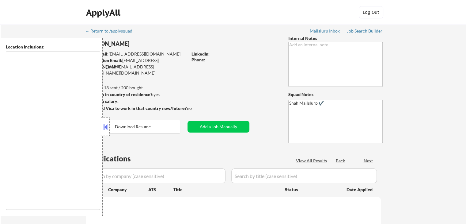
type textarea "[GEOGRAPHIC_DATA], [GEOGRAPHIC_DATA] [GEOGRAPHIC_DATA], [GEOGRAPHIC_DATA] [GEOG…"
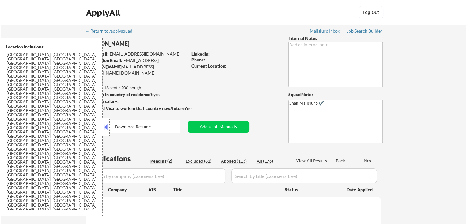
select select ""pending""
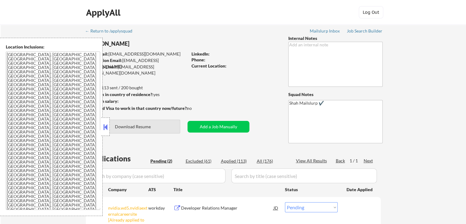
click at [109, 129] on div at bounding box center [105, 126] width 9 height 18
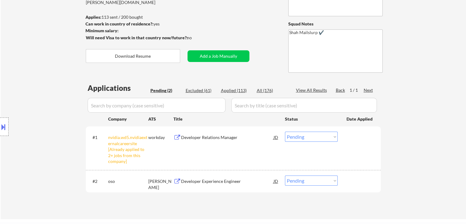
scroll to position [92, 0]
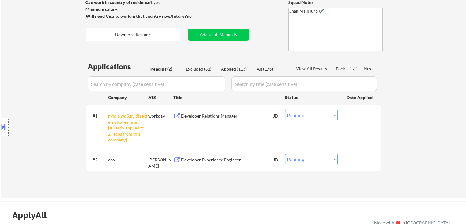
drag, startPoint x: 299, startPoint y: 116, endPoint x: 284, endPoint y: 106, distance: 18.2
click at [299, 113] on select "Choose an option... Pending Applied Excluded (Questions) Excluded (Expired) Exc…" at bounding box center [311, 115] width 53 height 10
click at [285, 110] on select "Choose an option... Pending Applied Excluded (Questions) Excluded (Expired) Exc…" at bounding box center [311, 115] width 53 height 10
click at [50, 118] on div "Location Inclusions: [GEOGRAPHIC_DATA], [GEOGRAPHIC_DATA] [GEOGRAPHIC_DATA], [G…" at bounding box center [55, 127] width 110 height 178
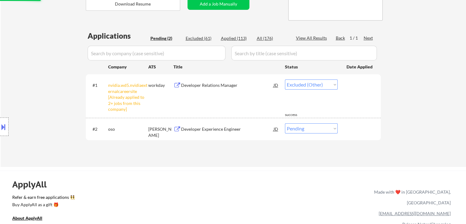
select select ""pending""
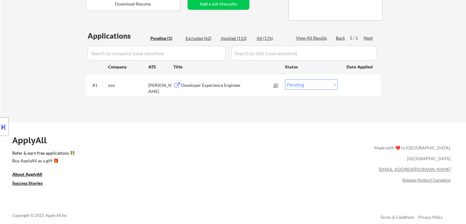
click at [148, 109] on div "Applications Pending (1) Excluded (62) Applied (113) All (176) View All Results…" at bounding box center [233, 71] width 295 height 80
click at [197, 85] on div "Developer Experience Engineer" at bounding box center [227, 85] width 93 height 6
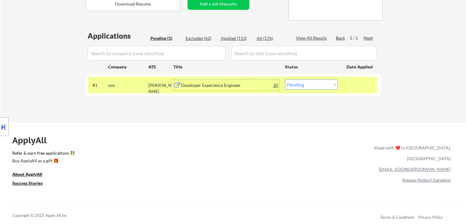
click at [0, 132] on div at bounding box center [4, 126] width 9 height 18
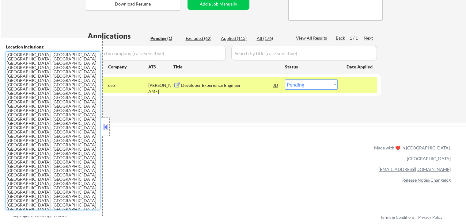
drag, startPoint x: 52, startPoint y: 130, endPoint x: 1, endPoint y: 46, distance: 97.4
click at [1, 46] on div "Location Inclusions: [GEOGRAPHIC_DATA], [GEOGRAPHIC_DATA] [GEOGRAPHIC_DATA], [G…" at bounding box center [51, 127] width 103 height 178
click at [251, 129] on div "ApplyAll Refer & earn free applications 👯‍♀️ Buy ApplyAll as a gift 🎁 About App…" at bounding box center [233, 173] width 466 height 95
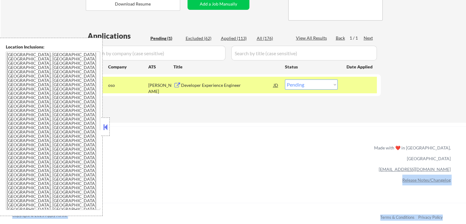
drag, startPoint x: 106, startPoint y: 127, endPoint x: 110, endPoint y: 132, distance: 6.1
click at [106, 127] on button at bounding box center [105, 126] width 7 height 9
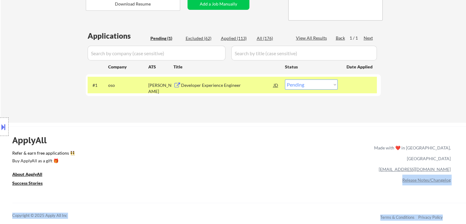
click at [53, 66] on div "Location Inclusions: [GEOGRAPHIC_DATA], [GEOGRAPHIC_DATA] [GEOGRAPHIC_DATA], [G…" at bounding box center [55, 127] width 110 height 178
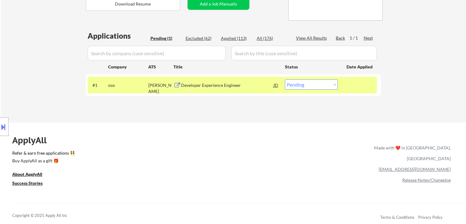
click at [37, 45] on div "Location Inclusions: [GEOGRAPHIC_DATA], [GEOGRAPHIC_DATA] [GEOGRAPHIC_DATA], [G…" at bounding box center [55, 127] width 110 height 178
click at [36, 43] on div "Location Inclusions: [GEOGRAPHIC_DATA], [GEOGRAPHIC_DATA] [GEOGRAPHIC_DATA], [G…" at bounding box center [55, 127] width 110 height 178
drag, startPoint x: 39, startPoint y: 44, endPoint x: 36, endPoint y: 54, distance: 10.4
click at [39, 44] on div "Location Inclusions: [GEOGRAPHIC_DATA], [GEOGRAPHIC_DATA] [GEOGRAPHIC_DATA], [G…" at bounding box center [55, 127] width 110 height 178
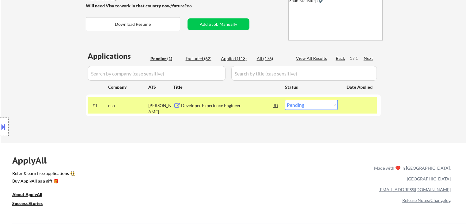
scroll to position [92, 0]
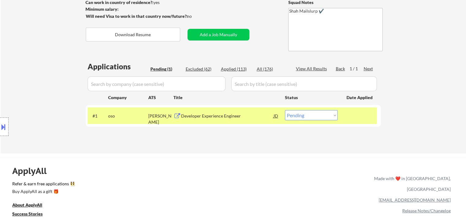
click at [41, 61] on div "Location Inclusions: [GEOGRAPHIC_DATA], [GEOGRAPHIC_DATA] [GEOGRAPHIC_DATA], [G…" at bounding box center [55, 127] width 110 height 178
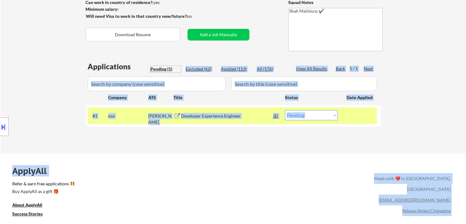
drag, startPoint x: 178, startPoint y: 66, endPoint x: 78, endPoint y: 68, distance: 100.6
click at [78, 68] on body "← Return to /applysquad Mailslurp Inbox Job Search Builder [PERSON_NAME] User E…" at bounding box center [233, 20] width 466 height 224
click at [69, 73] on div "Location Inclusions: [GEOGRAPHIC_DATA], [GEOGRAPHIC_DATA] [GEOGRAPHIC_DATA], [G…" at bounding box center [55, 127] width 110 height 178
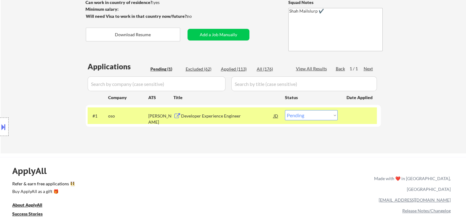
drag, startPoint x: 50, startPoint y: 74, endPoint x: 49, endPoint y: 80, distance: 6.0
click at [51, 76] on div "Location Inclusions: [GEOGRAPHIC_DATA], [GEOGRAPHIC_DATA] [GEOGRAPHIC_DATA], [G…" at bounding box center [55, 127] width 110 height 178
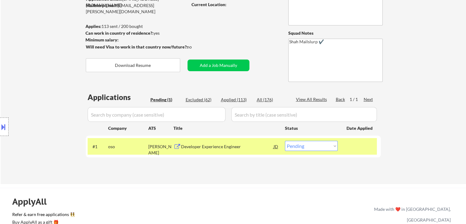
click at [44, 82] on div "Location Inclusions: [GEOGRAPHIC_DATA], [GEOGRAPHIC_DATA] [GEOGRAPHIC_DATA], [G…" at bounding box center [55, 127] width 110 height 178
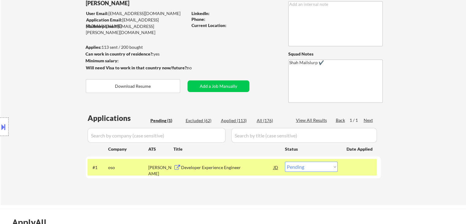
scroll to position [31, 0]
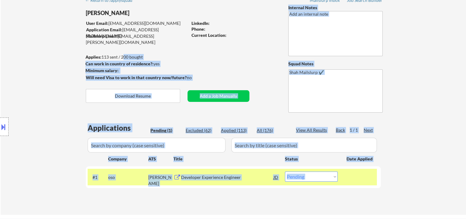
drag, startPoint x: 83, startPoint y: 58, endPoint x: 122, endPoint y: 56, distance: 39.0
click at [121, 56] on body "← Return to /applysquad Mailslurp Inbox Job Search Builder [PERSON_NAME] User E…" at bounding box center [233, 81] width 466 height 224
click at [23, 70] on div "Location Inclusions: [GEOGRAPHIC_DATA], [GEOGRAPHIC_DATA] [GEOGRAPHIC_DATA], [G…" at bounding box center [55, 127] width 110 height 178
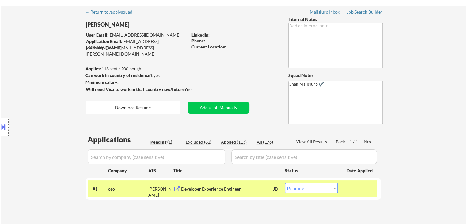
scroll to position [0, 0]
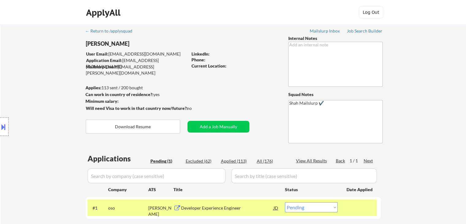
click at [23, 72] on div "Location Inclusions: [GEOGRAPHIC_DATA], [GEOGRAPHIC_DATA] [GEOGRAPHIC_DATA], [G…" at bounding box center [55, 127] width 110 height 178
click at [21, 73] on div "Location Inclusions: [GEOGRAPHIC_DATA], [GEOGRAPHIC_DATA] [GEOGRAPHIC_DATA], [G…" at bounding box center [55, 127] width 110 height 178
click at [20, 73] on div "Location Inclusions: [GEOGRAPHIC_DATA], [GEOGRAPHIC_DATA] [GEOGRAPHIC_DATA], [G…" at bounding box center [55, 127] width 110 height 178
drag, startPoint x: 176, startPoint y: 67, endPoint x: 118, endPoint y: 69, distance: 57.7
click at [118, 69] on div "Mailslurp Email: [EMAIL_ADDRESS][PERSON_NAME][DOMAIN_NAME]" at bounding box center [137, 70] width 102 height 12
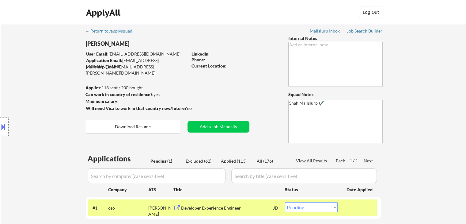
drag, startPoint x: 46, startPoint y: 75, endPoint x: 37, endPoint y: 73, distance: 8.7
click at [45, 75] on div "Location Inclusions: [GEOGRAPHIC_DATA], [GEOGRAPHIC_DATA] [GEOGRAPHIC_DATA], [G…" at bounding box center [55, 127] width 110 height 178
click at [37, 73] on div "Location Inclusions: [GEOGRAPHIC_DATA], [GEOGRAPHIC_DATA] [GEOGRAPHIC_DATA], [G…" at bounding box center [55, 127] width 110 height 178
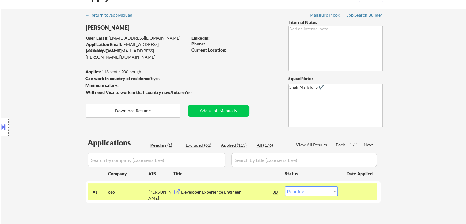
scroll to position [31, 0]
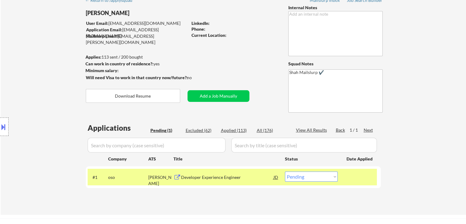
click at [11, 67] on div "Location Inclusions: [GEOGRAPHIC_DATA], [GEOGRAPHIC_DATA] [GEOGRAPHIC_DATA], [G…" at bounding box center [55, 127] width 110 height 178
click at [11, 59] on div "Location Inclusions: [GEOGRAPHIC_DATA], [GEOGRAPHIC_DATA] [GEOGRAPHIC_DATA], [G…" at bounding box center [55, 127] width 110 height 178
drag, startPoint x: 12, startPoint y: 63, endPoint x: 18, endPoint y: 63, distance: 5.9
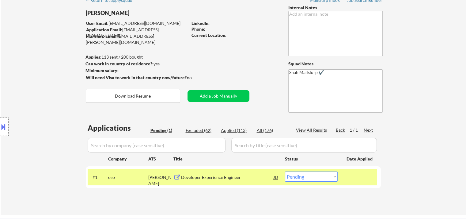
click at [18, 63] on div "Location Inclusions: [GEOGRAPHIC_DATA], [GEOGRAPHIC_DATA] [GEOGRAPHIC_DATA], [G…" at bounding box center [55, 127] width 110 height 178
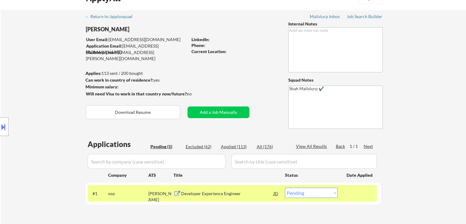
scroll to position [0, 0]
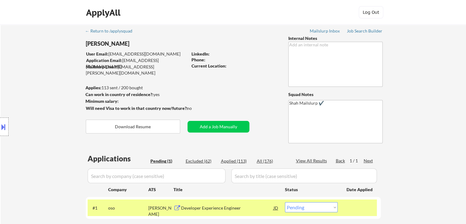
click at [17, 64] on div "Location Inclusions: [GEOGRAPHIC_DATA], [GEOGRAPHIC_DATA] [GEOGRAPHIC_DATA], [G…" at bounding box center [55, 127] width 110 height 178
click at [17, 69] on div "Location Inclusions: [GEOGRAPHIC_DATA], [GEOGRAPHIC_DATA] [GEOGRAPHIC_DATA], [G…" at bounding box center [55, 127] width 110 height 178
click at [21, 66] on div "Location Inclusions: [GEOGRAPHIC_DATA], [GEOGRAPHIC_DATA] [GEOGRAPHIC_DATA], [G…" at bounding box center [55, 127] width 110 height 178
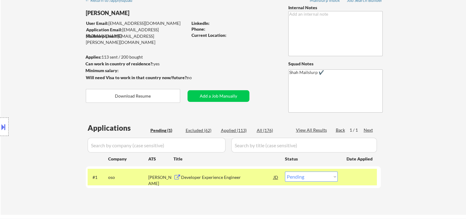
click at [22, 68] on div "Location Inclusions: [GEOGRAPHIC_DATA], [GEOGRAPHIC_DATA] [GEOGRAPHIC_DATA], [G…" at bounding box center [55, 127] width 110 height 178
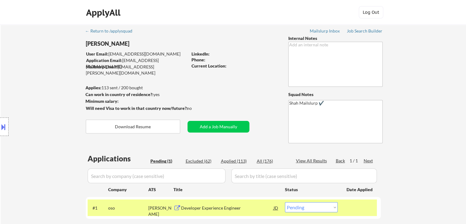
click at [21, 68] on div "Location Inclusions: [GEOGRAPHIC_DATA], [GEOGRAPHIC_DATA] [GEOGRAPHIC_DATA], [G…" at bounding box center [55, 127] width 110 height 178
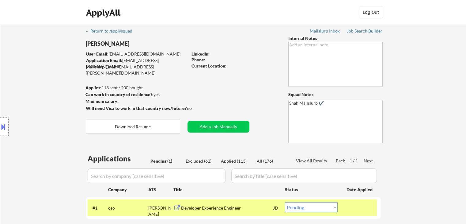
click at [21, 68] on div "Location Inclusions: [GEOGRAPHIC_DATA], [GEOGRAPHIC_DATA] [GEOGRAPHIC_DATA], [G…" at bounding box center [55, 127] width 110 height 178
click at [21, 72] on div "Location Inclusions: [GEOGRAPHIC_DATA], [GEOGRAPHIC_DATA] [GEOGRAPHIC_DATA], [G…" at bounding box center [55, 127] width 110 height 178
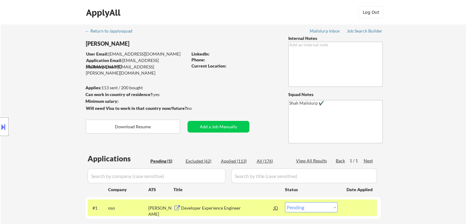
click at [21, 72] on div "Location Inclusions: [GEOGRAPHIC_DATA], [GEOGRAPHIC_DATA] [GEOGRAPHIC_DATA], [G…" at bounding box center [55, 127] width 110 height 178
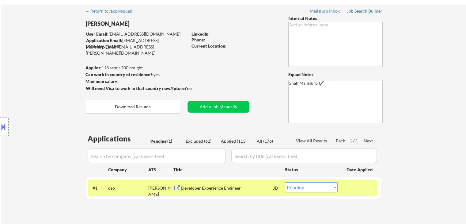
scroll to position [31, 0]
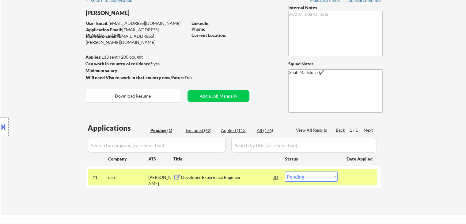
click at [21, 72] on div "Location Inclusions: [GEOGRAPHIC_DATA], [GEOGRAPHIC_DATA] [GEOGRAPHIC_DATA], [G…" at bounding box center [55, 127] width 110 height 178
click at [10, 66] on div "Location Inclusions: [GEOGRAPHIC_DATA], [GEOGRAPHIC_DATA] [GEOGRAPHIC_DATA], [G…" at bounding box center [55, 127] width 110 height 178
click at [0, 80] on div "Location Inclusions: [GEOGRAPHIC_DATA], [GEOGRAPHIC_DATA] [GEOGRAPHIC_DATA], [G…" at bounding box center [55, 127] width 110 height 178
click at [25, 76] on div "Location Inclusions: [GEOGRAPHIC_DATA], [GEOGRAPHIC_DATA] [GEOGRAPHIC_DATA], [G…" at bounding box center [55, 127] width 110 height 178
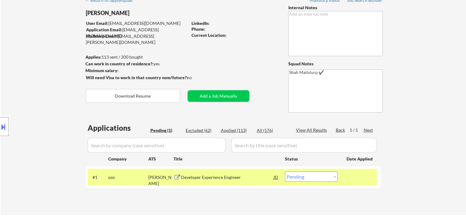
click at [24, 76] on div "Location Inclusions: [GEOGRAPHIC_DATA], [GEOGRAPHIC_DATA] [GEOGRAPHIC_DATA], [G…" at bounding box center [55, 127] width 110 height 178
click at [24, 77] on div "Location Inclusions: [GEOGRAPHIC_DATA], [GEOGRAPHIC_DATA] [GEOGRAPHIC_DATA], [G…" at bounding box center [55, 127] width 110 height 178
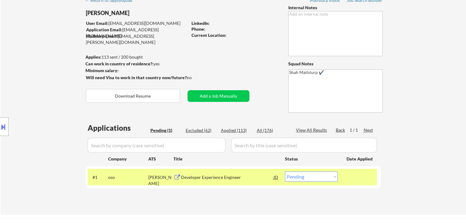
click at [24, 77] on div "Location Inclusions: [GEOGRAPHIC_DATA], [GEOGRAPHIC_DATA] [GEOGRAPHIC_DATA], [G…" at bounding box center [55, 127] width 110 height 178
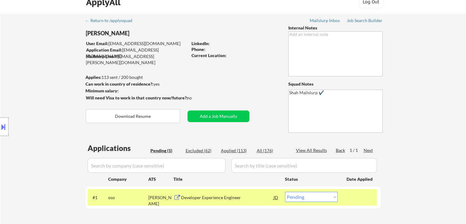
scroll to position [0, 0]
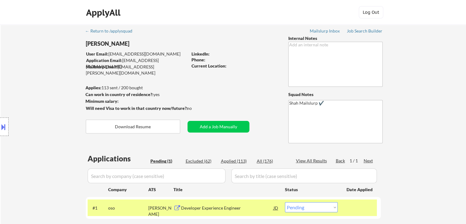
click at [24, 77] on div "Location Inclusions: [GEOGRAPHIC_DATA], [GEOGRAPHIC_DATA] [GEOGRAPHIC_DATA], [G…" at bounding box center [55, 127] width 110 height 178
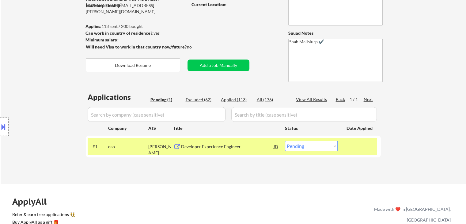
click at [22, 80] on div "Location Inclusions: [GEOGRAPHIC_DATA], [GEOGRAPHIC_DATA] [GEOGRAPHIC_DATA], [G…" at bounding box center [55, 127] width 110 height 178
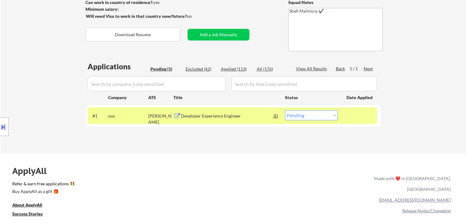
click at [22, 80] on div "Location Inclusions: [GEOGRAPHIC_DATA], [GEOGRAPHIC_DATA] [GEOGRAPHIC_DATA], [G…" at bounding box center [55, 127] width 110 height 178
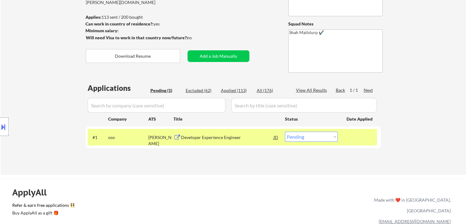
scroll to position [31, 0]
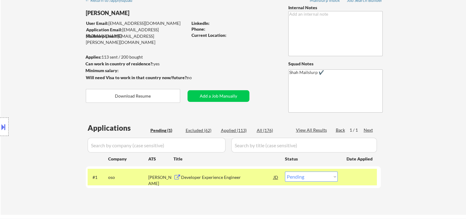
click at [18, 75] on div "Location Inclusions: [GEOGRAPHIC_DATA], [GEOGRAPHIC_DATA] [GEOGRAPHIC_DATA], [G…" at bounding box center [55, 127] width 110 height 178
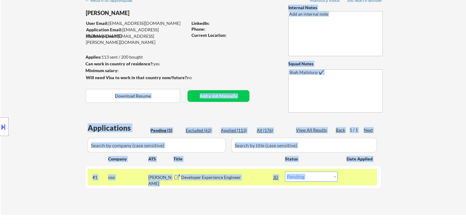
drag, startPoint x: 194, startPoint y: 78, endPoint x: 71, endPoint y: 64, distance: 123.4
click at [71, 64] on body "← Return to /applysquad Mailslurp Inbox Job Search Builder [PERSON_NAME] User E…" at bounding box center [233, 81] width 466 height 224
click at [40, 70] on div "Location Inclusions: [GEOGRAPHIC_DATA], [GEOGRAPHIC_DATA] [GEOGRAPHIC_DATA], [G…" at bounding box center [55, 127] width 110 height 178
click at [52, 71] on div "Location Inclusions: [GEOGRAPHIC_DATA], [GEOGRAPHIC_DATA] [GEOGRAPHIC_DATA], [G…" at bounding box center [55, 127] width 110 height 178
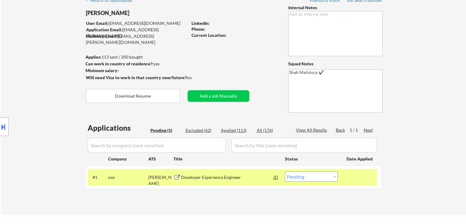
click at [52, 71] on div "Location Inclusions: [GEOGRAPHIC_DATA], [GEOGRAPHIC_DATA] [GEOGRAPHIC_DATA], [G…" at bounding box center [55, 127] width 110 height 178
click at [52, 72] on div "Location Inclusions: [GEOGRAPHIC_DATA], [GEOGRAPHIC_DATA] [GEOGRAPHIC_DATA], [G…" at bounding box center [55, 127] width 110 height 178
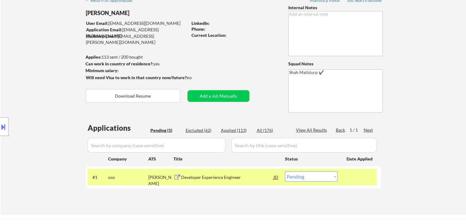
click at [52, 72] on div "Location Inclusions: [GEOGRAPHIC_DATA], [GEOGRAPHIC_DATA] [GEOGRAPHIC_DATA], [G…" at bounding box center [55, 127] width 110 height 178
click at [52, 73] on div "Location Inclusions: [GEOGRAPHIC_DATA], [GEOGRAPHIC_DATA] [GEOGRAPHIC_DATA], [G…" at bounding box center [55, 127] width 110 height 178
click at [53, 73] on div "Location Inclusions: [GEOGRAPHIC_DATA], [GEOGRAPHIC_DATA] [GEOGRAPHIC_DATA], [G…" at bounding box center [55, 127] width 110 height 178
click at [53, 75] on div "Location Inclusions: [GEOGRAPHIC_DATA], [GEOGRAPHIC_DATA] [GEOGRAPHIC_DATA], [G…" at bounding box center [55, 127] width 110 height 178
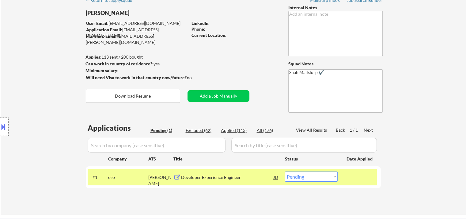
click at [58, 78] on div "Location Inclusions: [GEOGRAPHIC_DATA], [GEOGRAPHIC_DATA] [GEOGRAPHIC_DATA], [G…" at bounding box center [55, 127] width 110 height 178
click at [53, 79] on div "Location Inclusions: [GEOGRAPHIC_DATA], [GEOGRAPHIC_DATA] [GEOGRAPHIC_DATA], [G…" at bounding box center [55, 127] width 110 height 178
click at [54, 78] on div "Location Inclusions: [GEOGRAPHIC_DATA], [GEOGRAPHIC_DATA] [GEOGRAPHIC_DATA], [G…" at bounding box center [55, 127] width 110 height 178
click at [45, 93] on div "Location Inclusions: [GEOGRAPHIC_DATA], [GEOGRAPHIC_DATA] [GEOGRAPHIC_DATA], [G…" at bounding box center [55, 127] width 110 height 178
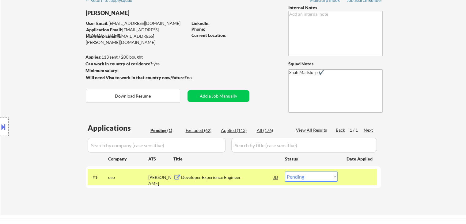
drag, startPoint x: 45, startPoint y: 92, endPoint x: 50, endPoint y: 91, distance: 4.7
click at [45, 92] on div "Location Inclusions: [GEOGRAPHIC_DATA], [GEOGRAPHIC_DATA] [GEOGRAPHIC_DATA], [G…" at bounding box center [55, 127] width 110 height 178
click at [29, 84] on div "Location Inclusions: [GEOGRAPHIC_DATA], [GEOGRAPHIC_DATA] [GEOGRAPHIC_DATA], [G…" at bounding box center [55, 127] width 110 height 178
click at [33, 77] on div "Location Inclusions: [GEOGRAPHIC_DATA], [GEOGRAPHIC_DATA] [GEOGRAPHIC_DATA], [G…" at bounding box center [55, 127] width 110 height 178
click at [30, 75] on div "Location Inclusions: [GEOGRAPHIC_DATA], [GEOGRAPHIC_DATA] [GEOGRAPHIC_DATA], [G…" at bounding box center [55, 127] width 110 height 178
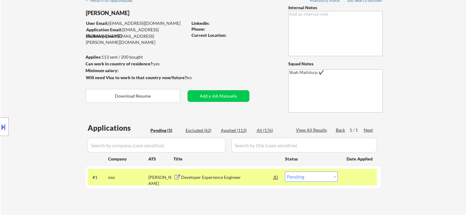
click at [27, 73] on div "Location Inclusions: [GEOGRAPHIC_DATA], [GEOGRAPHIC_DATA] [GEOGRAPHIC_DATA], [G…" at bounding box center [55, 127] width 110 height 178
click at [24, 71] on div "Location Inclusions: [GEOGRAPHIC_DATA], [GEOGRAPHIC_DATA] [GEOGRAPHIC_DATA], [G…" at bounding box center [55, 127] width 110 height 178
click at [24, 72] on div "Location Inclusions: [GEOGRAPHIC_DATA], [GEOGRAPHIC_DATA] [GEOGRAPHIC_DATA], [G…" at bounding box center [55, 127] width 110 height 178
click at [25, 73] on div "Location Inclusions: [GEOGRAPHIC_DATA], [GEOGRAPHIC_DATA] [GEOGRAPHIC_DATA], [G…" at bounding box center [55, 127] width 110 height 178
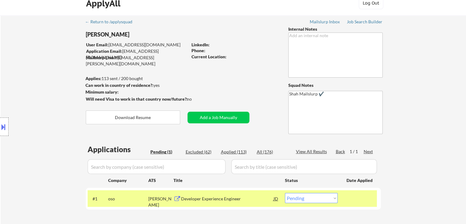
scroll to position [0, 0]
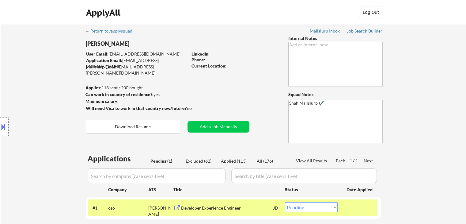
click at [25, 73] on div "Location Inclusions: [GEOGRAPHIC_DATA], [GEOGRAPHIC_DATA] [GEOGRAPHIC_DATA], [G…" at bounding box center [55, 127] width 110 height 178
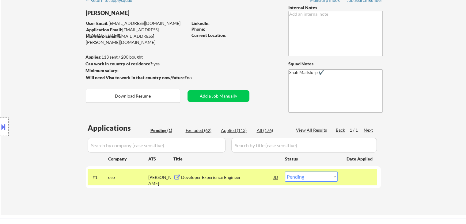
click at [25, 73] on div "Location Inclusions: [GEOGRAPHIC_DATA], [GEOGRAPHIC_DATA] [GEOGRAPHIC_DATA], [G…" at bounding box center [55, 127] width 110 height 178
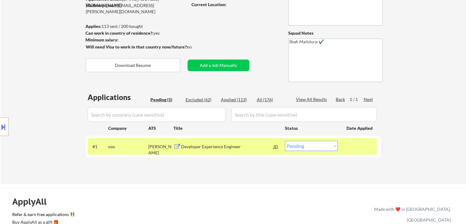
click at [25, 72] on div "Location Inclusions: [GEOGRAPHIC_DATA], [GEOGRAPHIC_DATA] [GEOGRAPHIC_DATA], [G…" at bounding box center [55, 127] width 110 height 178
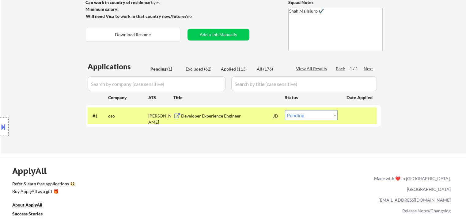
click at [24, 70] on div "Location Inclusions: [GEOGRAPHIC_DATA], [GEOGRAPHIC_DATA] [GEOGRAPHIC_DATA], [G…" at bounding box center [55, 127] width 110 height 178
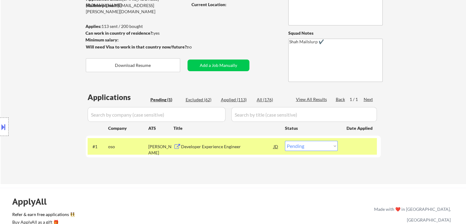
click at [24, 70] on div "Location Inclusions: [GEOGRAPHIC_DATA], [GEOGRAPHIC_DATA] [GEOGRAPHIC_DATA], [G…" at bounding box center [55, 127] width 110 height 178
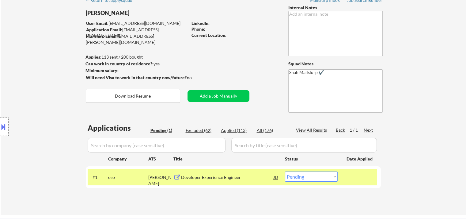
click at [24, 71] on div "Location Inclusions: [GEOGRAPHIC_DATA], [GEOGRAPHIC_DATA] [GEOGRAPHIC_DATA], [G…" at bounding box center [55, 127] width 110 height 178
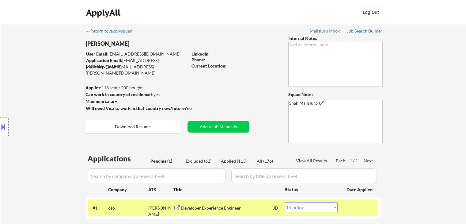
click at [53, 84] on div "Location Inclusions: [GEOGRAPHIC_DATA], [GEOGRAPHIC_DATA] [GEOGRAPHIC_DATA], [G…" at bounding box center [55, 127] width 110 height 178
click at [55, 84] on div "Location Inclusions: [GEOGRAPHIC_DATA], [GEOGRAPHIC_DATA] [GEOGRAPHIC_DATA], [G…" at bounding box center [55, 127] width 110 height 178
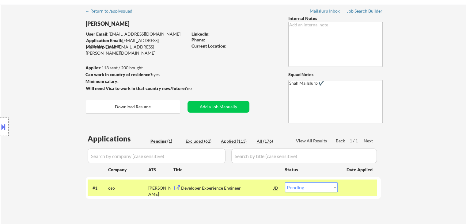
scroll to position [31, 0]
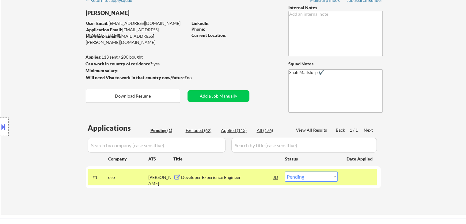
click at [55, 84] on div "Location Inclusions: [GEOGRAPHIC_DATA], [GEOGRAPHIC_DATA] [GEOGRAPHIC_DATA], [G…" at bounding box center [55, 127] width 110 height 178
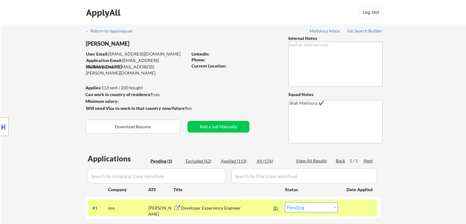
click at [55, 84] on div "Location Inclusions: [GEOGRAPHIC_DATA], [GEOGRAPHIC_DATA] [GEOGRAPHIC_DATA], [G…" at bounding box center [55, 127] width 110 height 178
click at [56, 85] on div "Location Inclusions: [GEOGRAPHIC_DATA], [GEOGRAPHIC_DATA] [GEOGRAPHIC_DATA], [G…" at bounding box center [55, 127] width 110 height 178
drag, startPoint x: 174, startPoint y: 67, endPoint x: 118, endPoint y: 65, distance: 55.5
click at [118, 65] on div "Mailslurp Email: [EMAIL_ADDRESS][PERSON_NAME][DOMAIN_NAME]" at bounding box center [137, 70] width 102 height 12
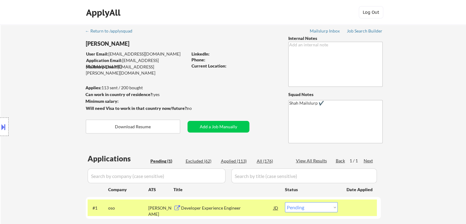
click at [59, 65] on div "Location Inclusions: [GEOGRAPHIC_DATA], [GEOGRAPHIC_DATA] [GEOGRAPHIC_DATA], [G…" at bounding box center [55, 127] width 110 height 178
click at [62, 67] on div "Location Inclusions: [GEOGRAPHIC_DATA], [GEOGRAPHIC_DATA] [GEOGRAPHIC_DATA], [G…" at bounding box center [55, 127] width 110 height 178
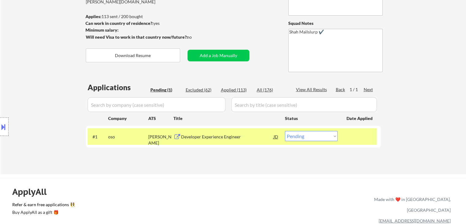
scroll to position [92, 0]
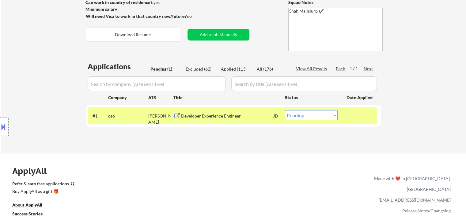
click at [45, 90] on div "Location Inclusions: [GEOGRAPHIC_DATA], [GEOGRAPHIC_DATA] [GEOGRAPHIC_DATA], [G…" at bounding box center [55, 127] width 110 height 178
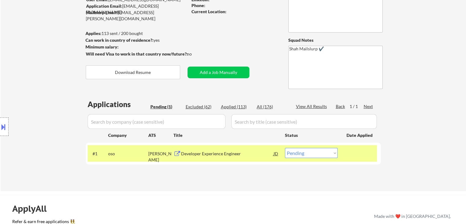
scroll to position [31, 0]
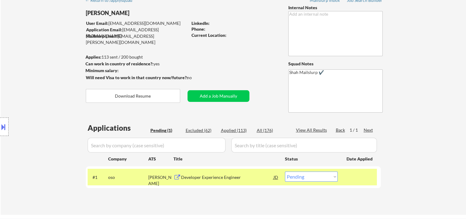
click at [32, 97] on div "Location Inclusions: [GEOGRAPHIC_DATA], [GEOGRAPHIC_DATA] [GEOGRAPHIC_DATA], [G…" at bounding box center [55, 127] width 110 height 178
